Goal: Task Accomplishment & Management: Complete application form

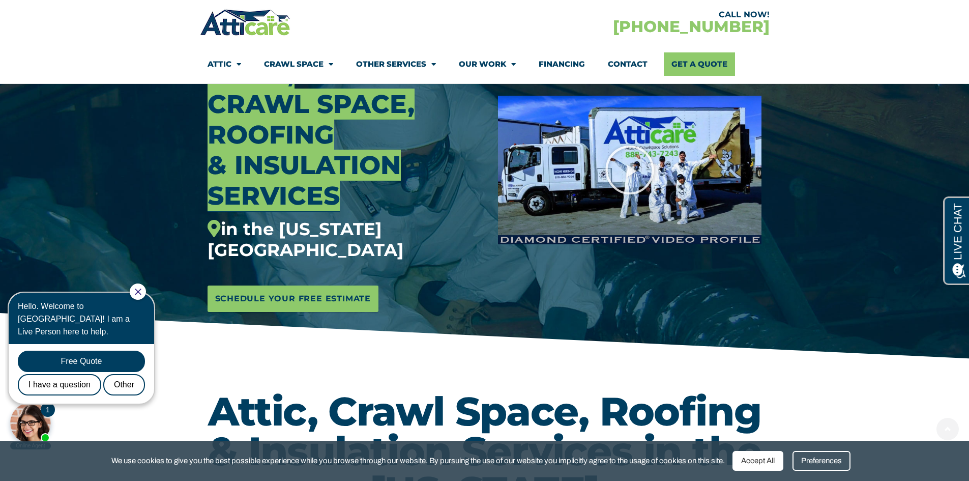
scroll to position [254, 0]
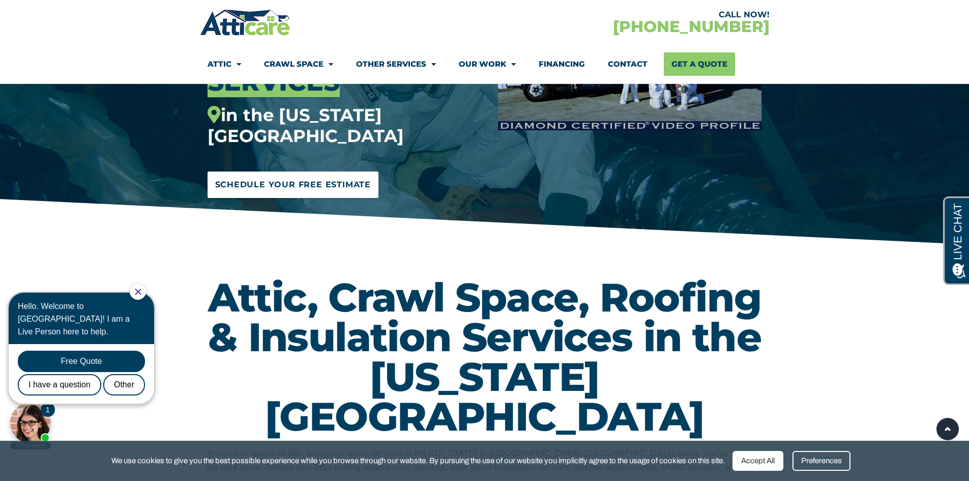
click at [285, 177] on span "Schedule Your Free Estimate" at bounding box center [293, 185] width 156 height 16
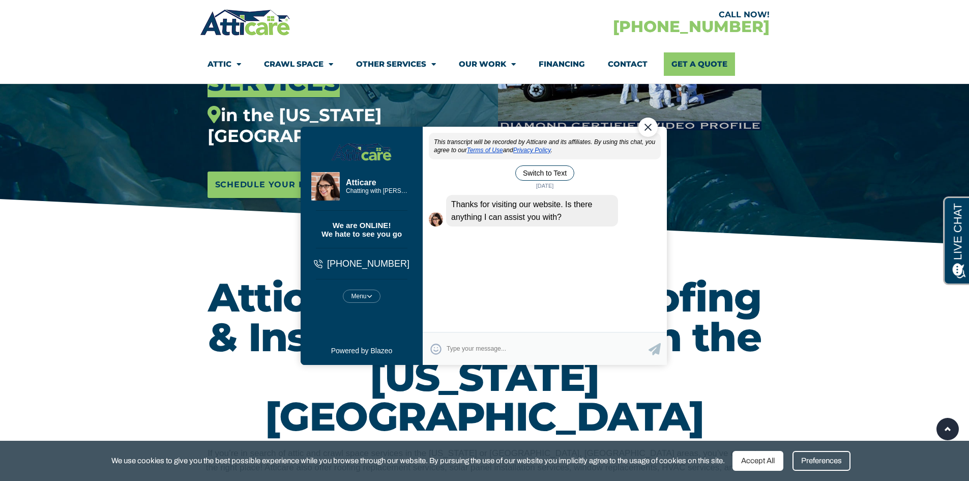
scroll to position [0, 0]
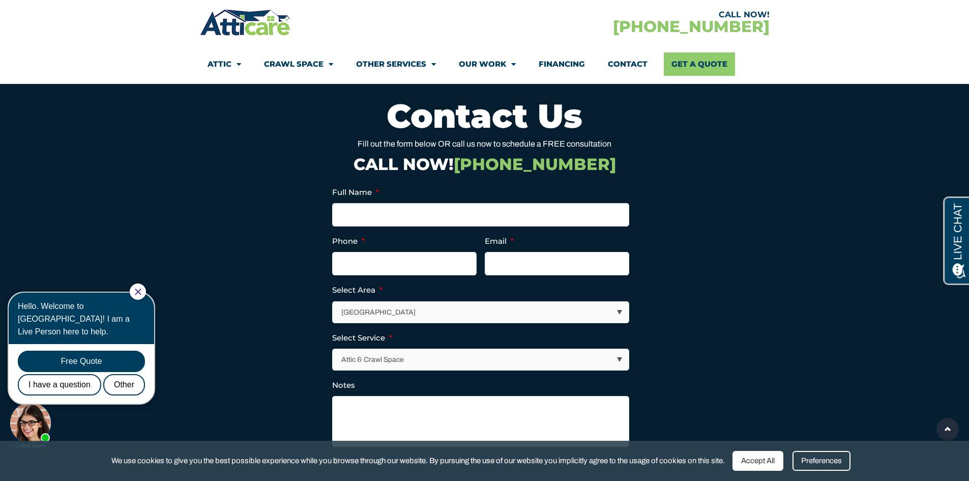
scroll to position [5005, 0]
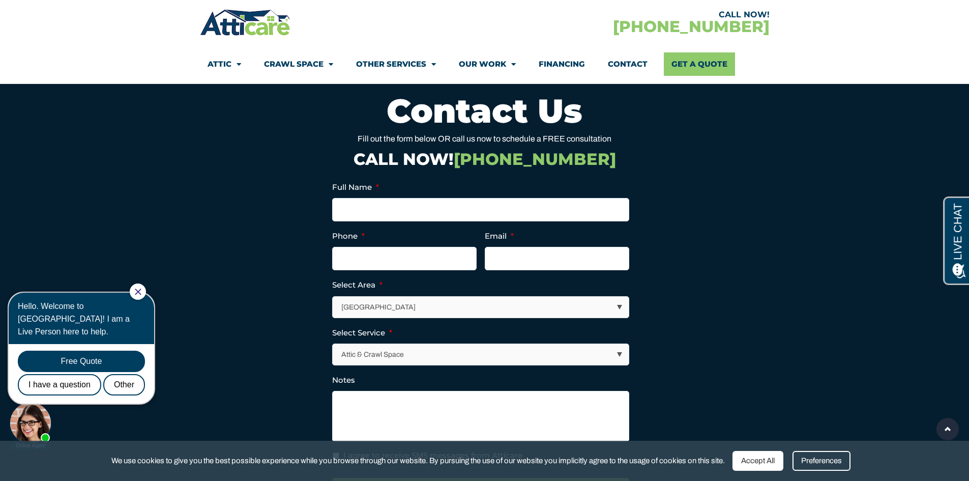
click at [620, 297] on select "Los Angeles Area San Francisco Bay Area New Jersey / New York Area Other Areas" at bounding box center [481, 307] width 296 height 21
select select "[US_STATE] / [US_STATE][GEOGRAPHIC_DATA]"
click at [333, 297] on select "Los Angeles Area San Francisco Bay Area New Jersey / New York Area Other Areas" at bounding box center [481, 307] width 296 height 21
click at [620, 344] on select "Attic & Crawl Space Insulation Roofing Solar Energy Other Services" at bounding box center [481, 354] width 296 height 21
select select "Insulation"
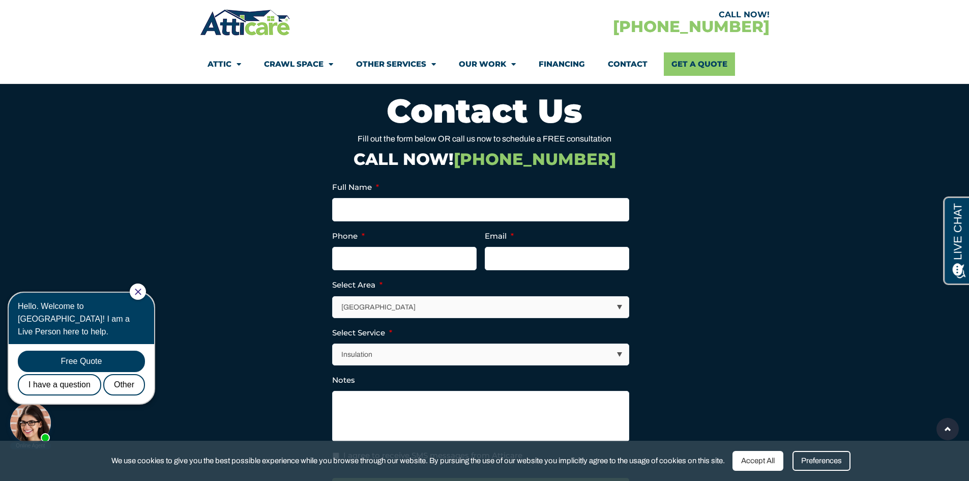
click at [333, 344] on select "Attic & Crawl Space Insulation Roofing Solar Energy Other Services" at bounding box center [481, 354] width 296 height 21
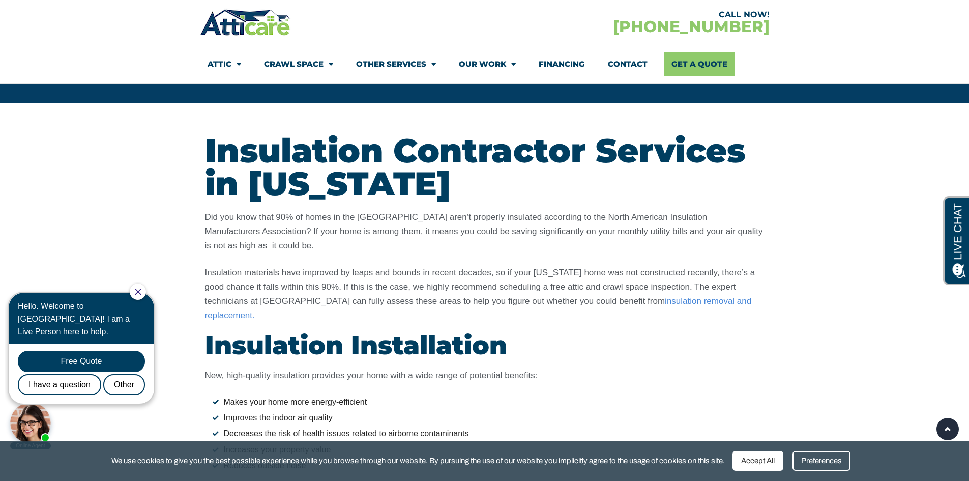
scroll to position [2919, 0]
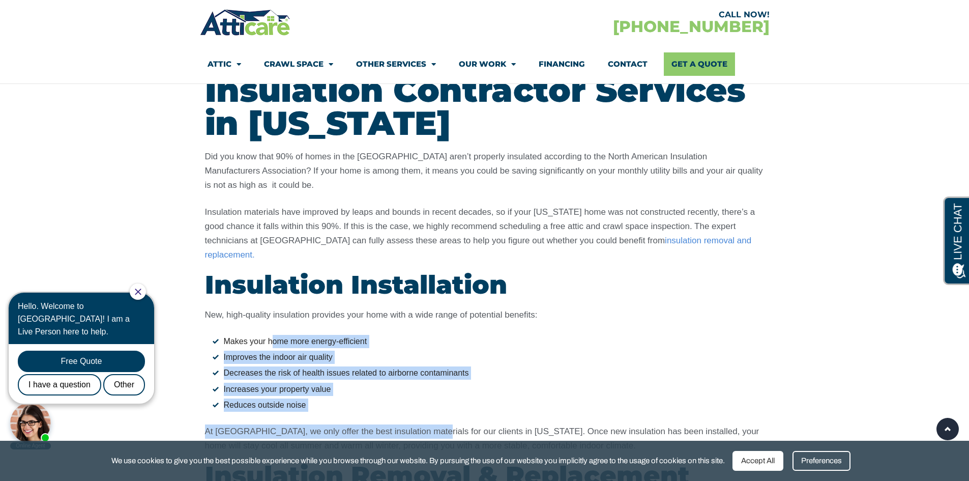
drag, startPoint x: 271, startPoint y: 251, endPoint x: 419, endPoint y: 338, distance: 171.3
click at [419, 338] on div "New, high-quality insulation provides your home with a wide range of potential …" at bounding box center [485, 380] width 560 height 145
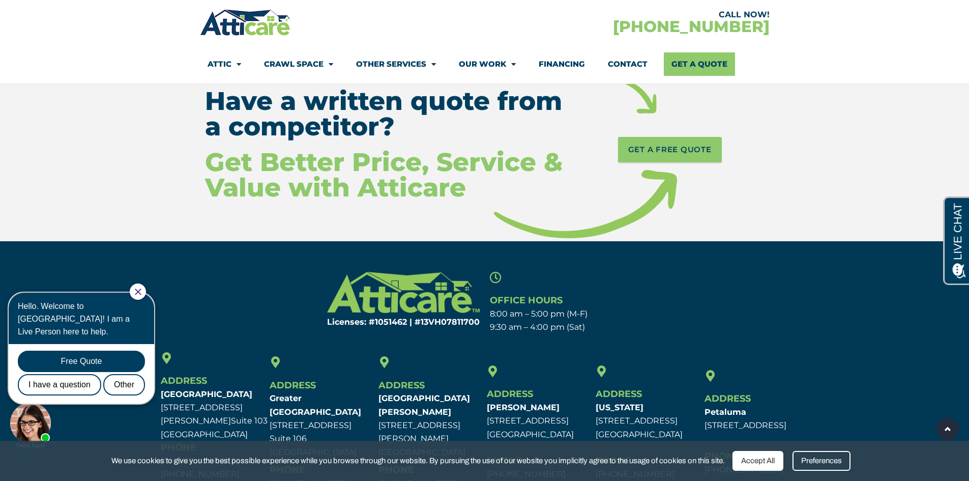
scroll to position [6486, 0]
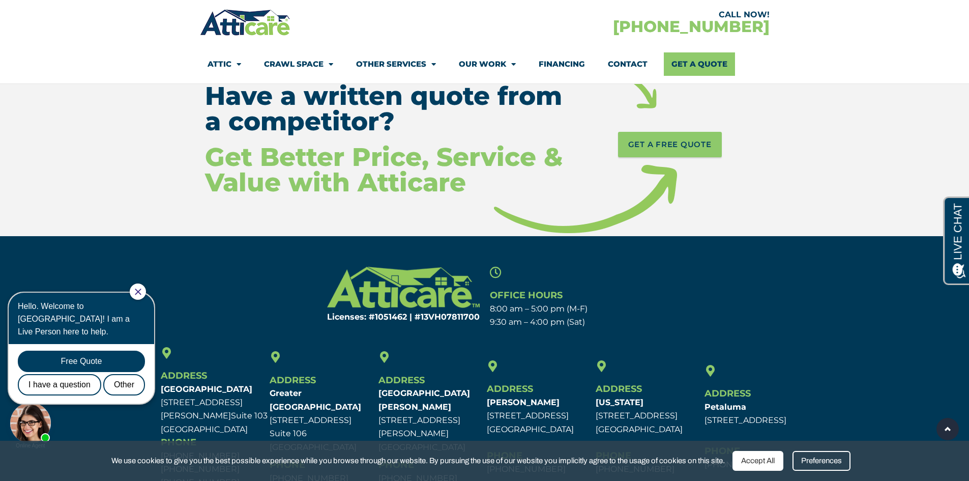
click at [621, 360] on div "Address New Jersey 77 Paterson Ave. Wallington, NJ 07057" at bounding box center [648, 398] width 104 height 76
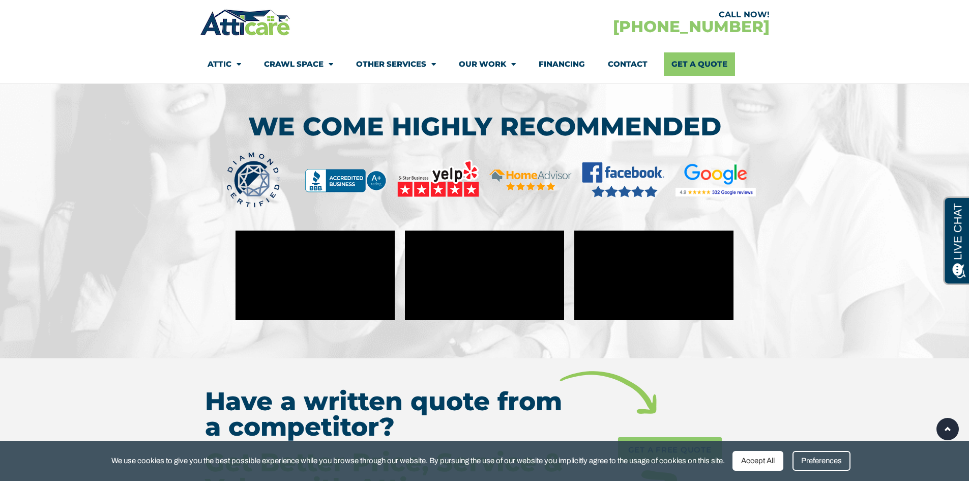
scroll to position [0, 0]
